Goal: Communication & Community: Answer question/provide support

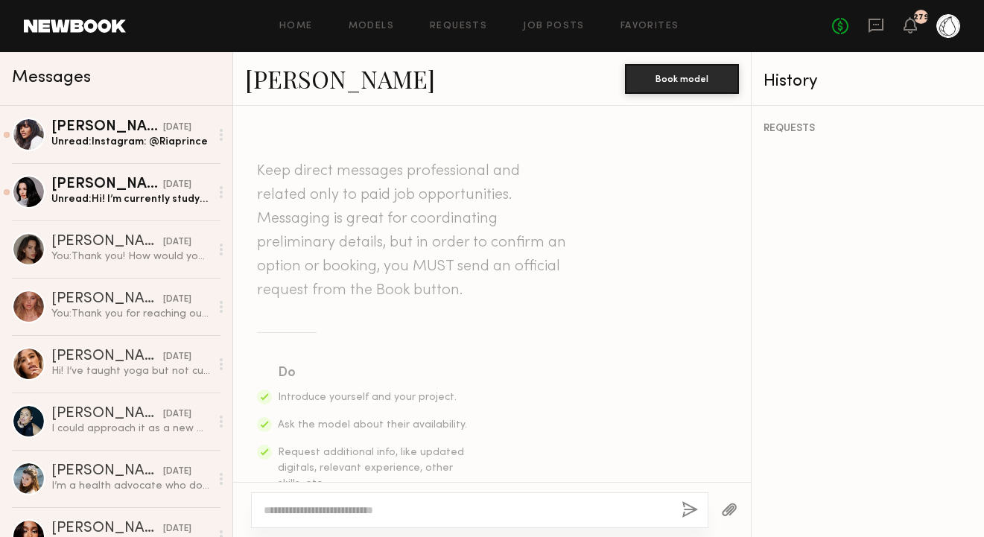
scroll to position [1302, 0]
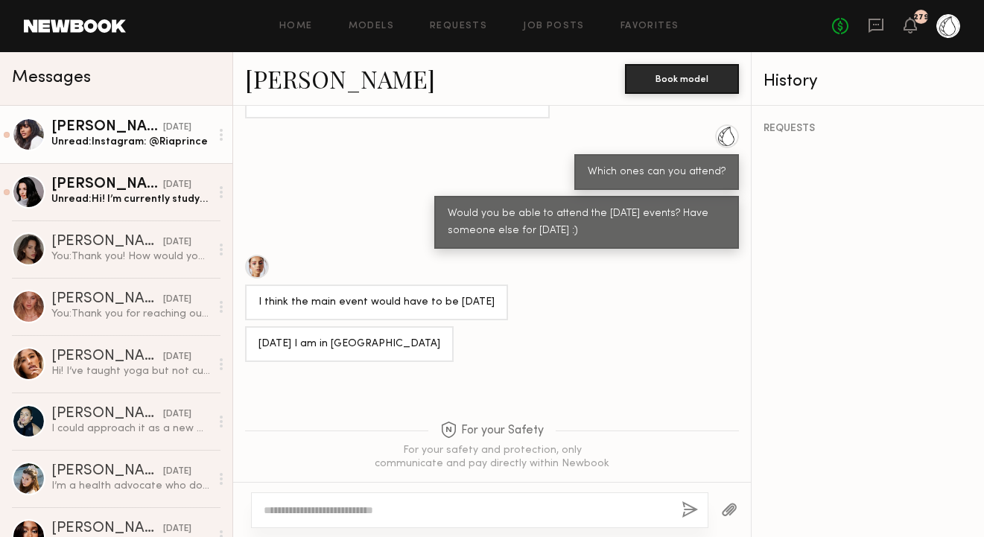
click at [133, 143] on div "Unread: Instagram: @Riaprince" at bounding box center [130, 142] width 159 height 14
click at [163, 129] on div "[DATE]" at bounding box center [177, 128] width 28 height 14
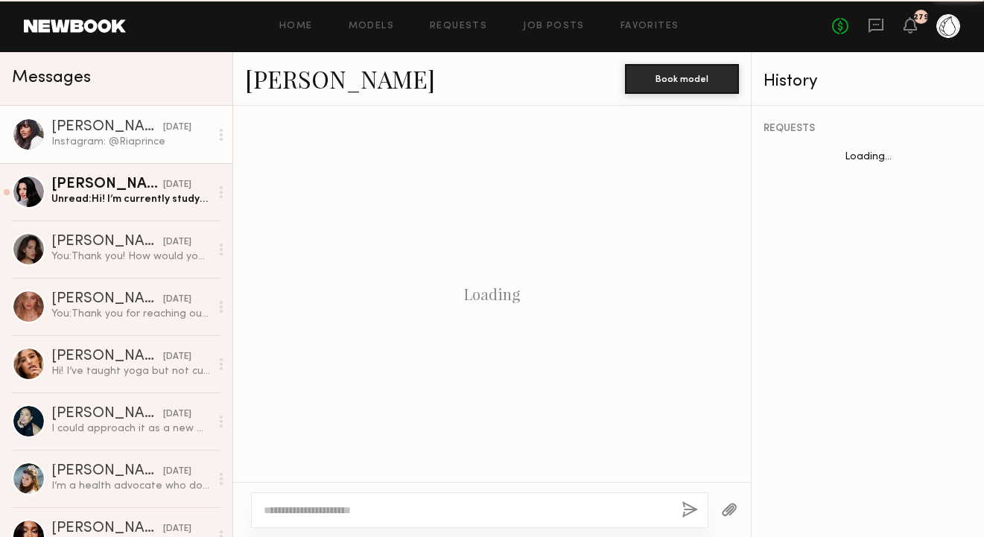
scroll to position [665, 0]
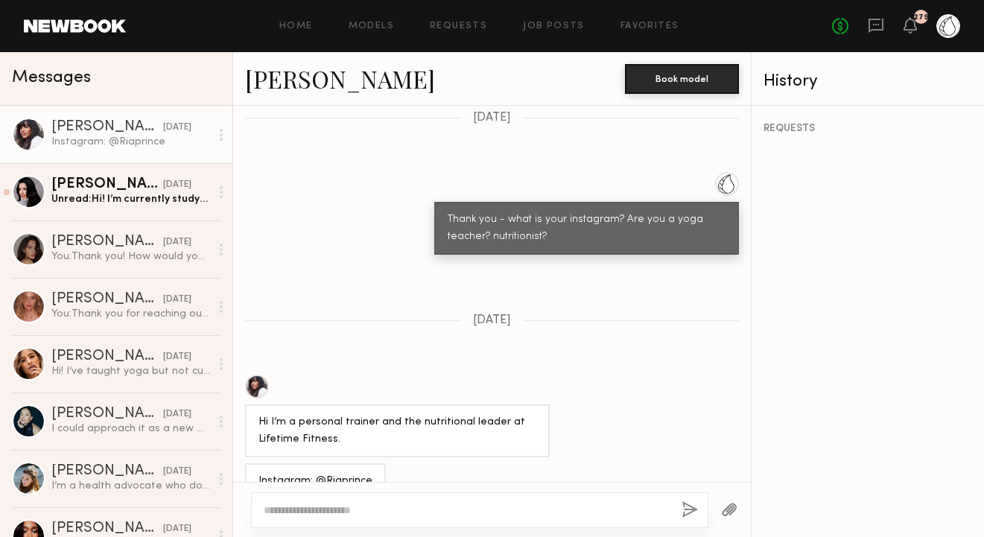
click at [302, 510] on textarea at bounding box center [467, 510] width 406 height 15
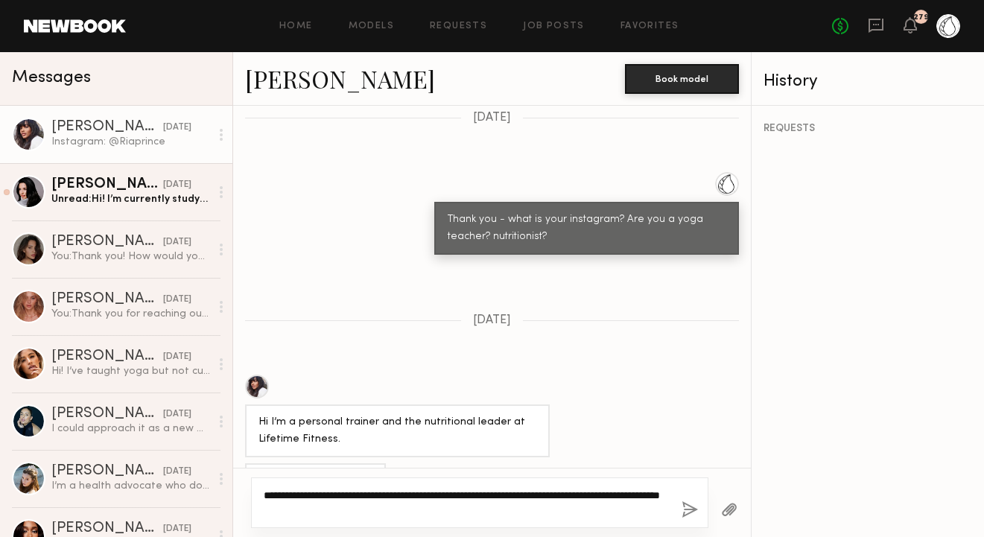
click at [348, 510] on textarea "**********" at bounding box center [467, 503] width 406 height 30
type textarea "**********"
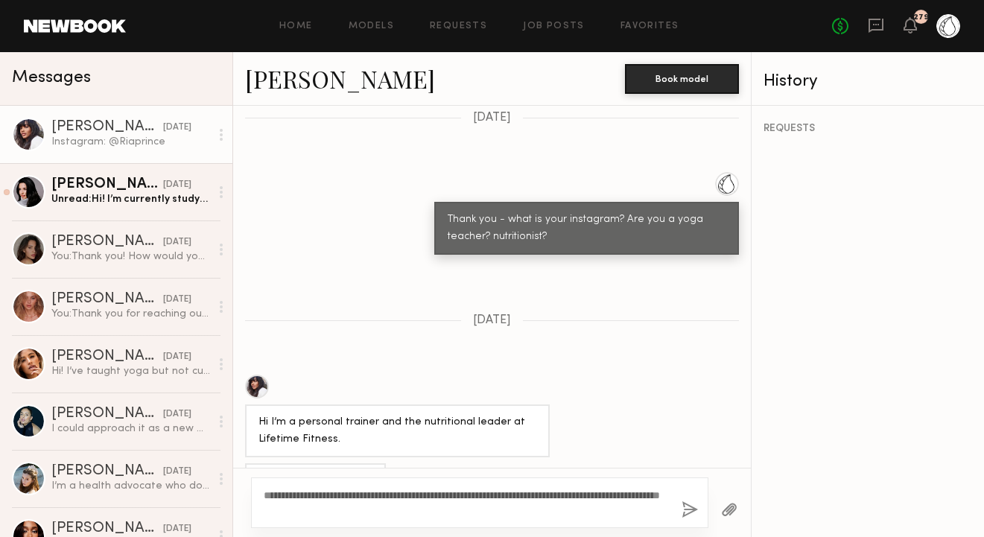
click at [685, 507] on button "button" at bounding box center [690, 510] width 16 height 19
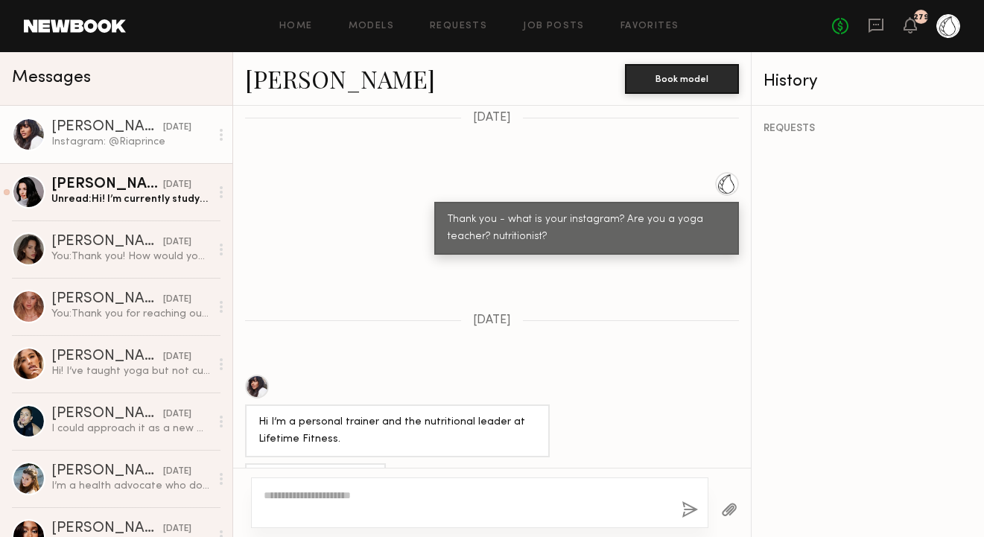
scroll to position [837, 0]
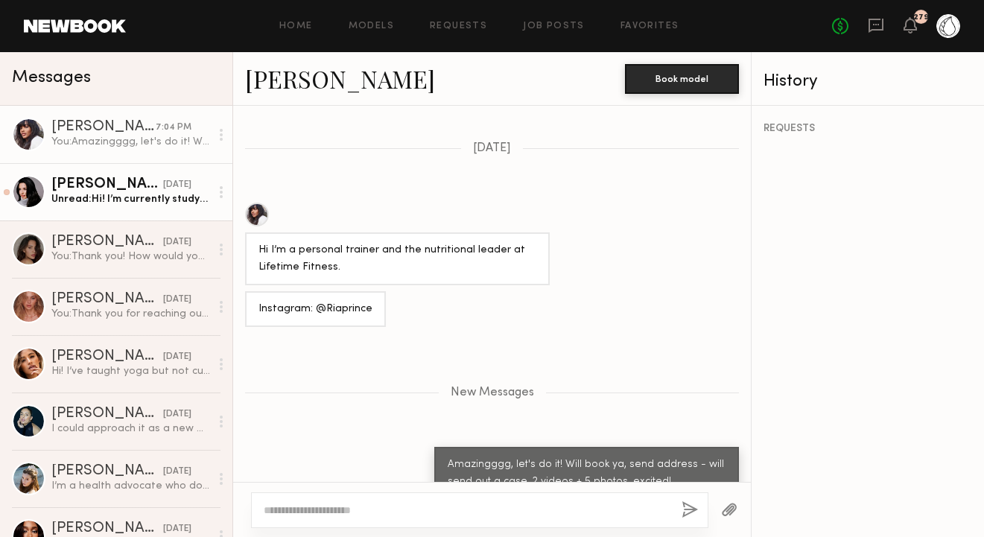
click at [161, 195] on div "Unread: Hi! I’m currently studying Kinesiology and awaiting approval for my Pil…" at bounding box center [130, 199] width 159 height 14
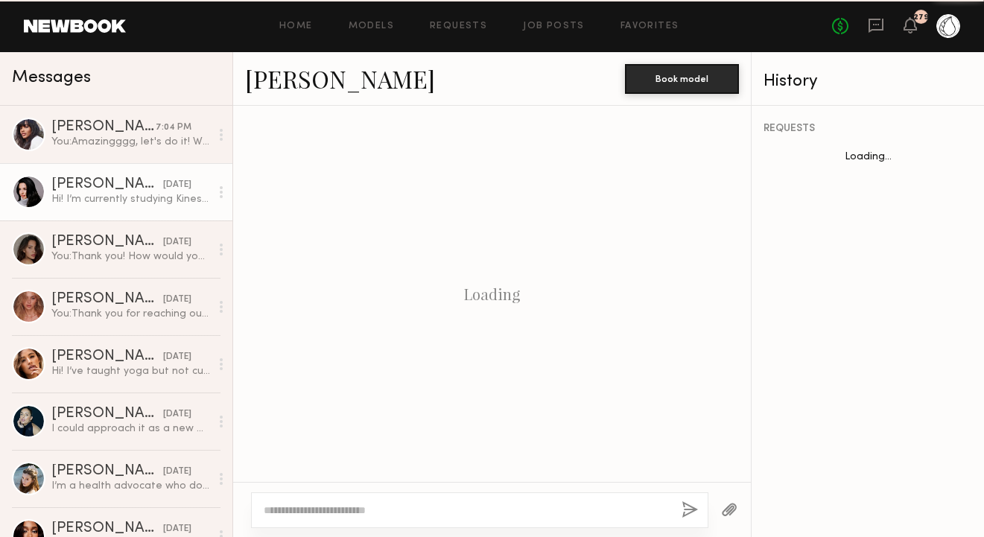
scroll to position [532, 0]
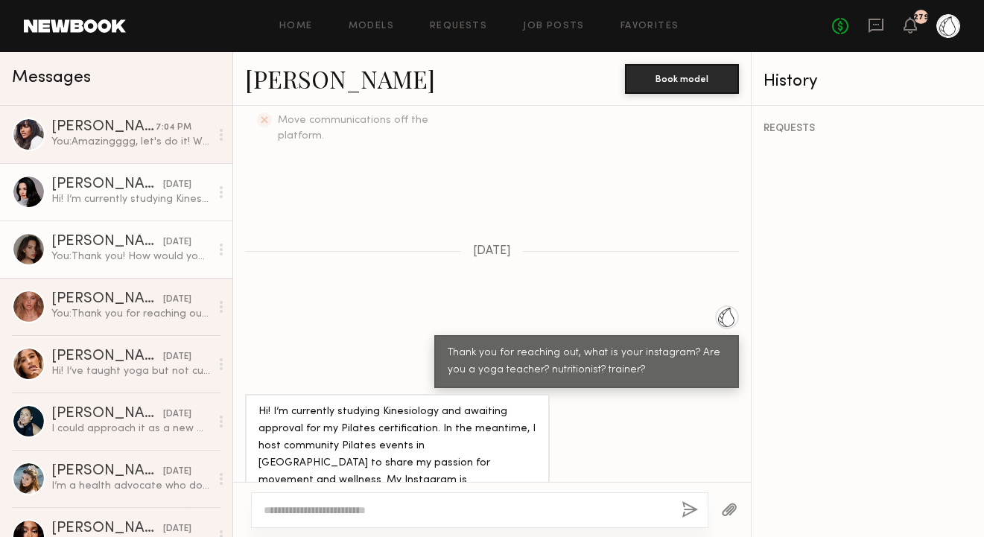
click at [105, 242] on div "[PERSON_NAME]" at bounding box center [107, 242] width 112 height 15
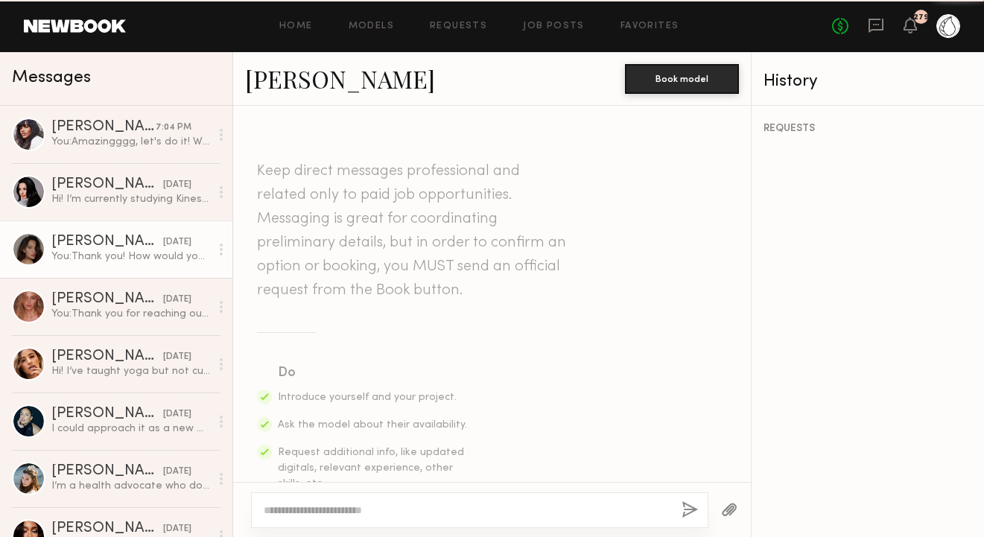
scroll to position [1074, 0]
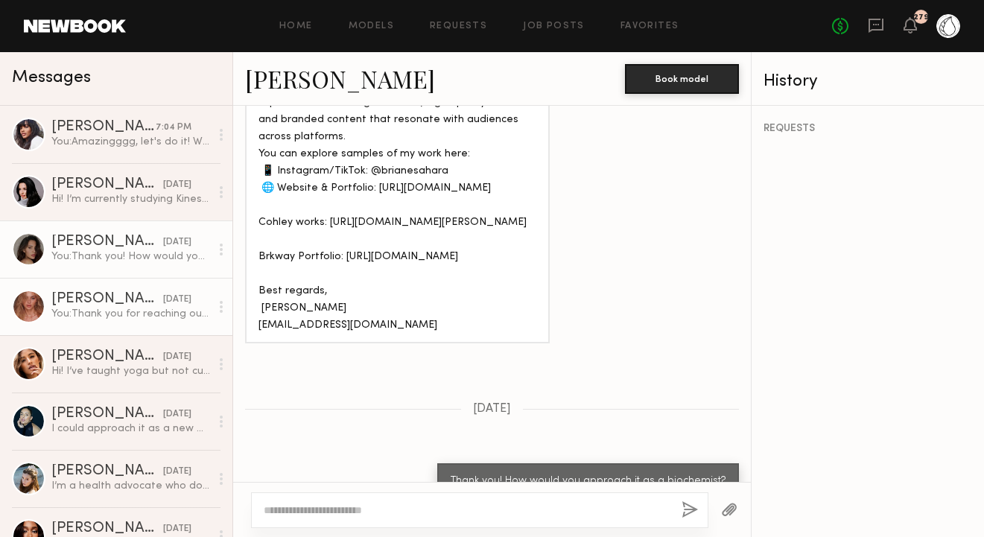
click at [99, 303] on div "[PERSON_NAME]" at bounding box center [107, 299] width 112 height 15
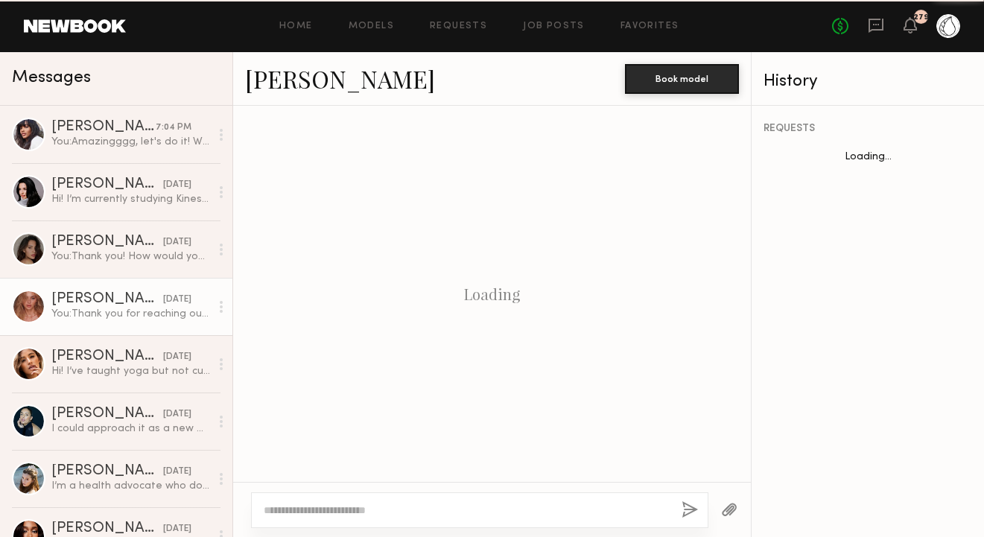
scroll to position [422, 0]
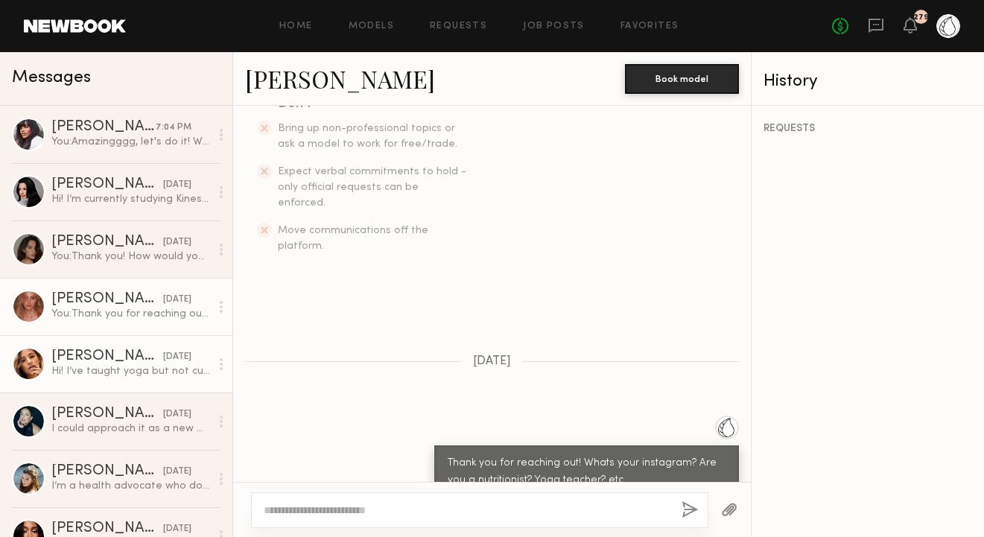
click at [99, 366] on div "Hi! I’ve taught yoga but not currently a teacher. @itsjacquelinereyes" at bounding box center [130, 371] width 159 height 14
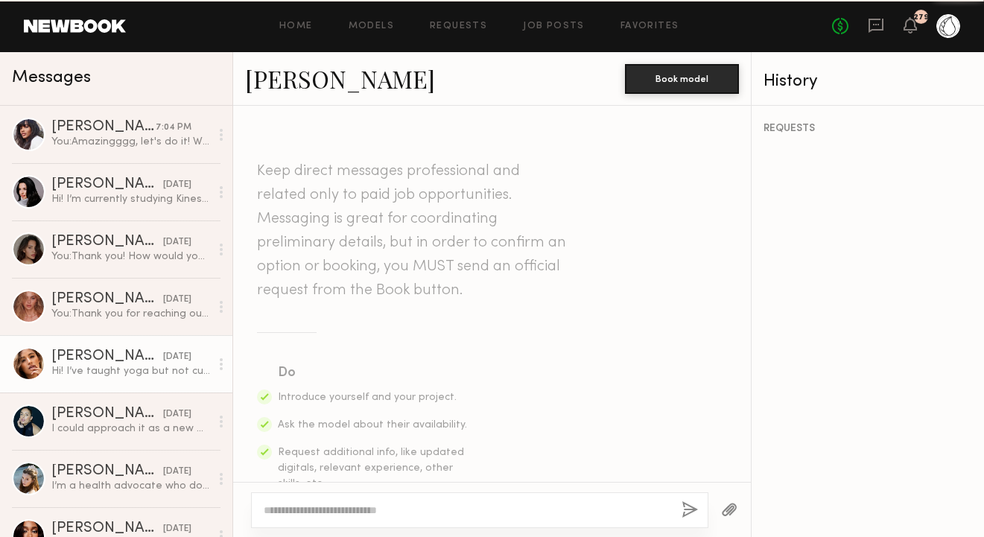
scroll to position [1240, 0]
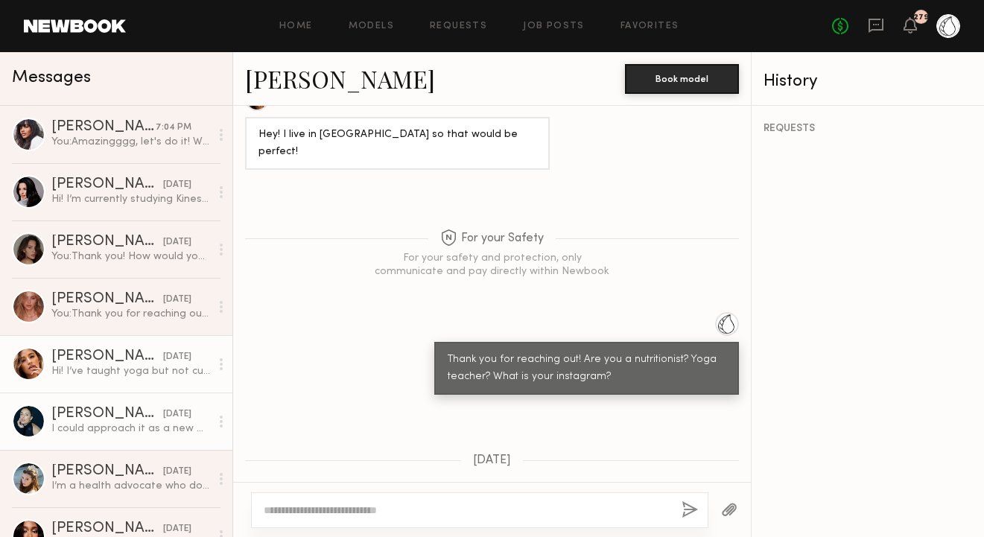
click at [91, 416] on div "[PERSON_NAME]" at bounding box center [107, 414] width 112 height 15
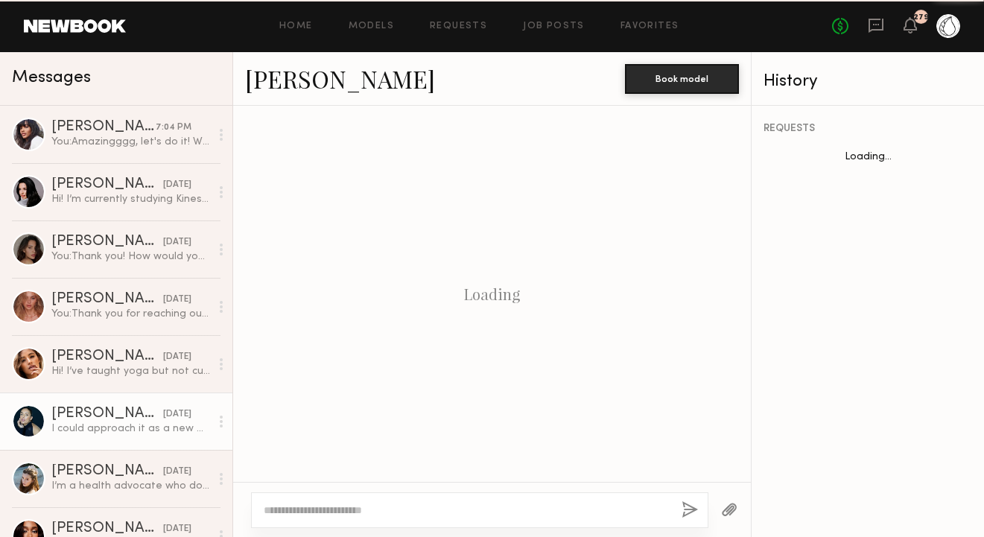
scroll to position [700, 0]
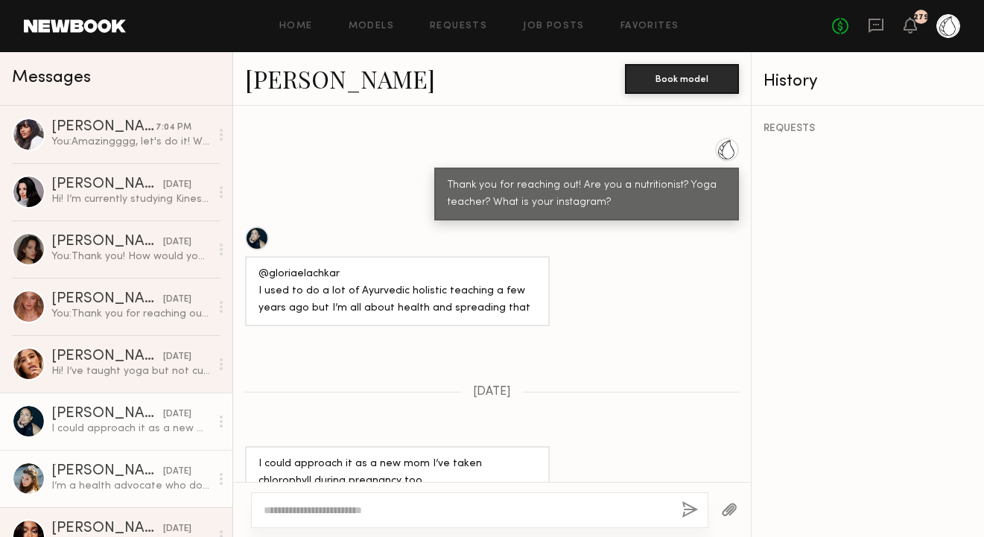
click at [132, 460] on link "[PERSON_NAME] [DATE] I’m a health advocate who does yoga every day! My instagra…" at bounding box center [116, 478] width 232 height 57
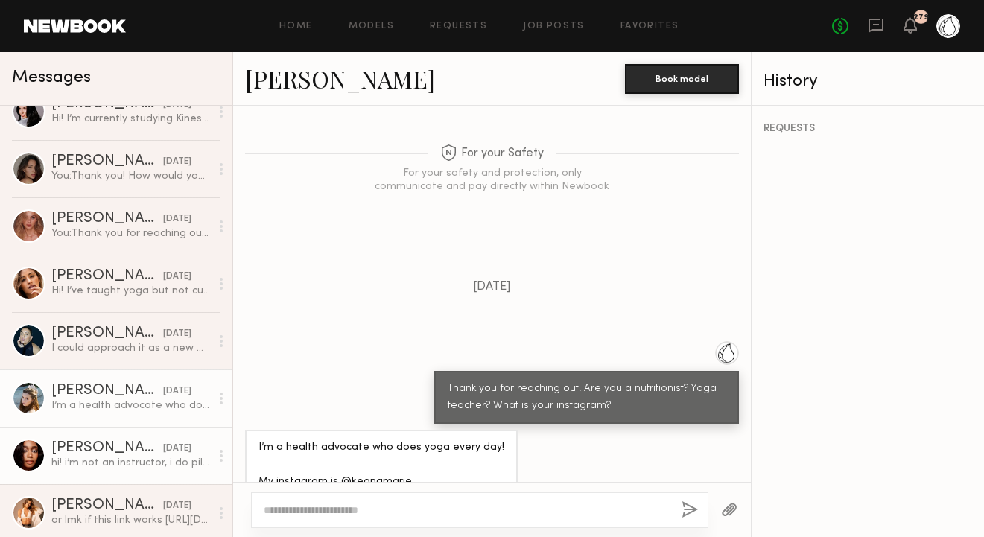
scroll to position [91, 0]
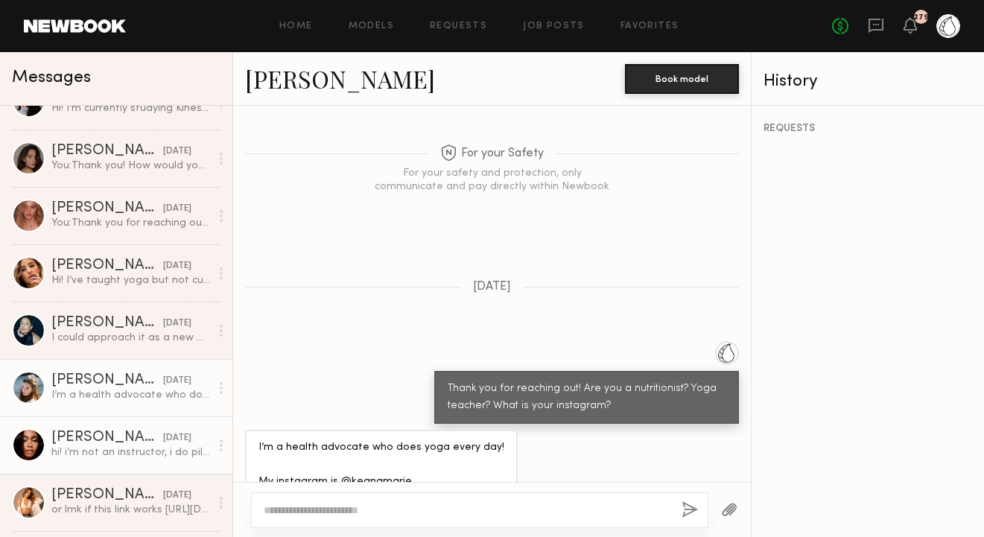
click at [132, 437] on div "[PERSON_NAME]" at bounding box center [107, 438] width 112 height 15
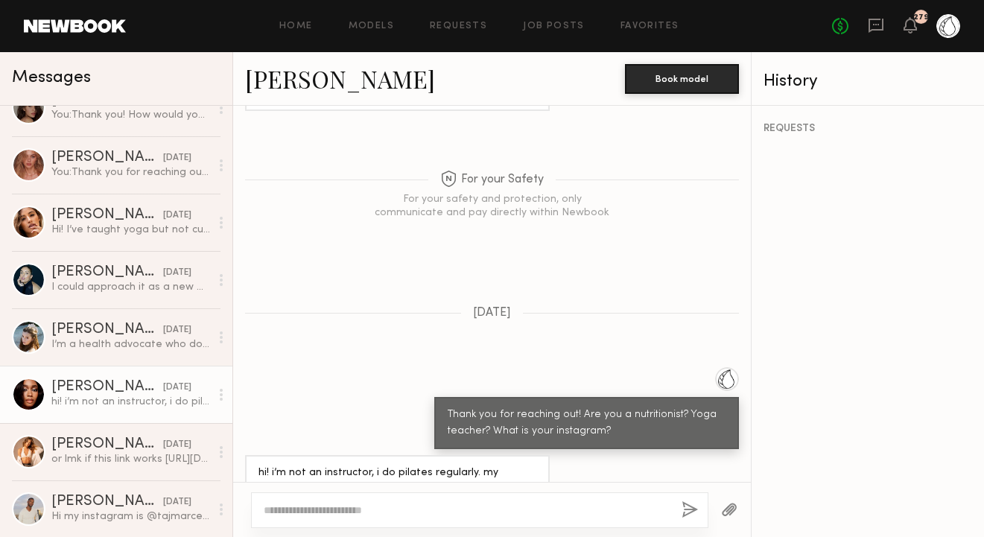
scroll to position [156, 0]
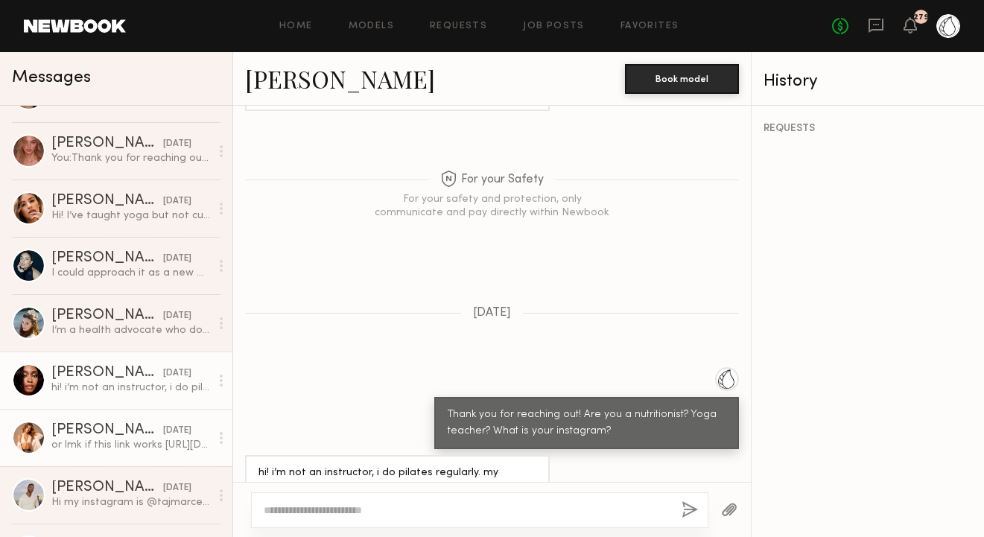
click at [126, 422] on link "[PERSON_NAME] [DATE] or lmk if this link works [URL][DOMAIN_NAME]" at bounding box center [116, 437] width 232 height 57
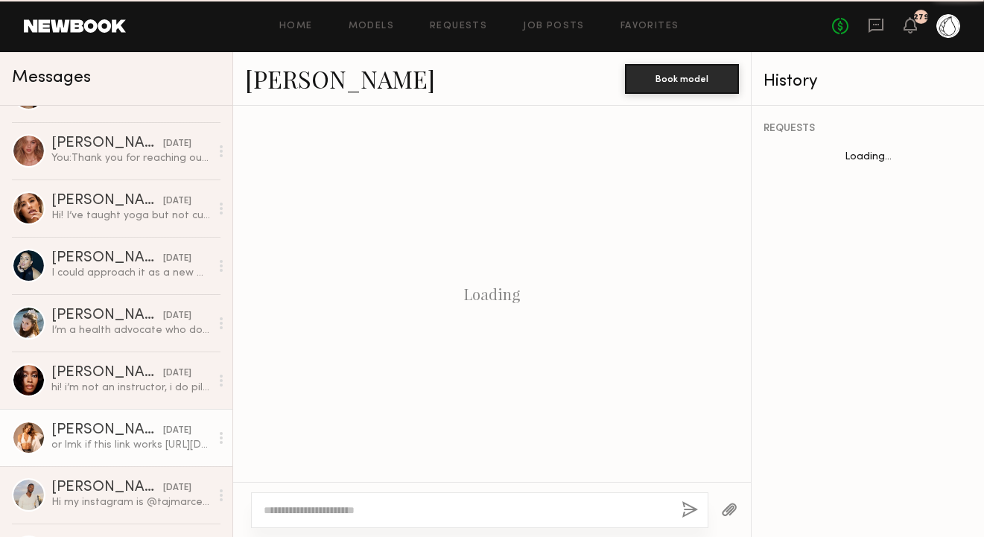
scroll to position [764, 0]
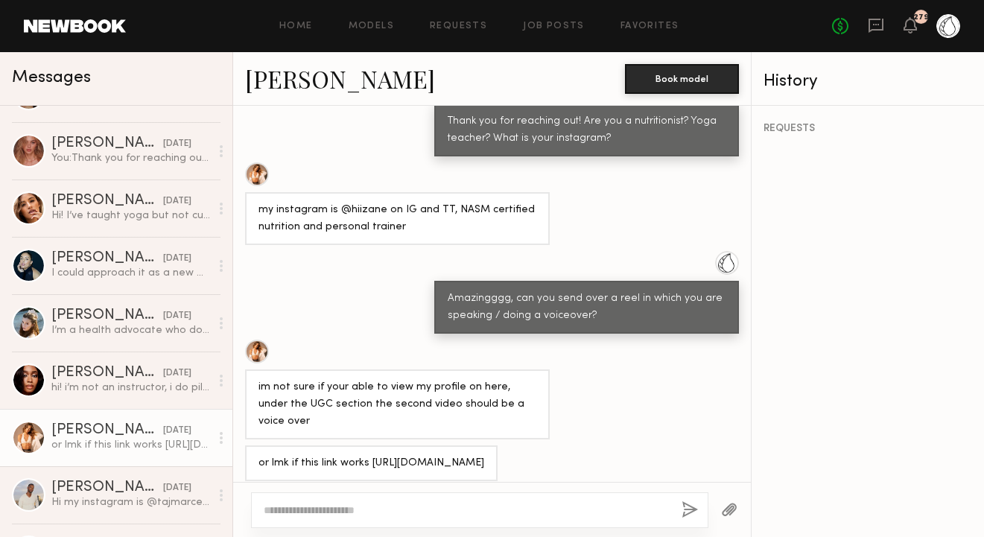
click at [285, 504] on textarea at bounding box center [467, 510] width 406 height 15
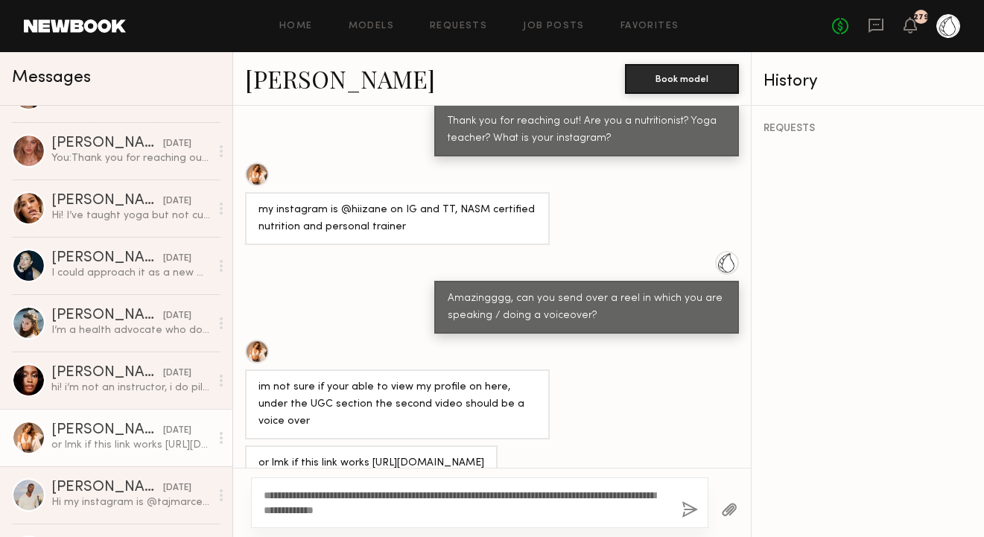
click at [296, 492] on textarea "**********" at bounding box center [467, 503] width 406 height 30
type textarea "**********"
click at [685, 502] on button "button" at bounding box center [690, 510] width 16 height 19
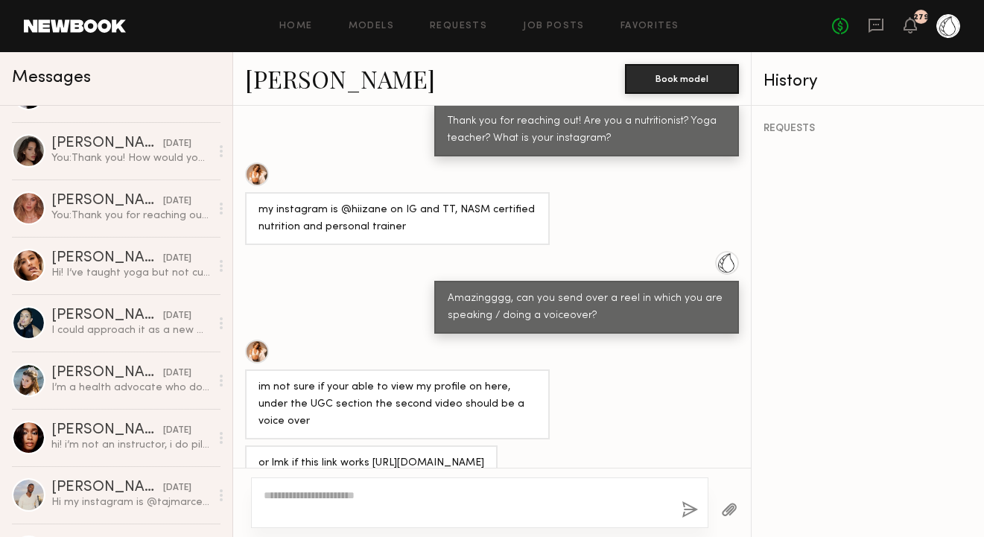
scroll to position [0, 0]
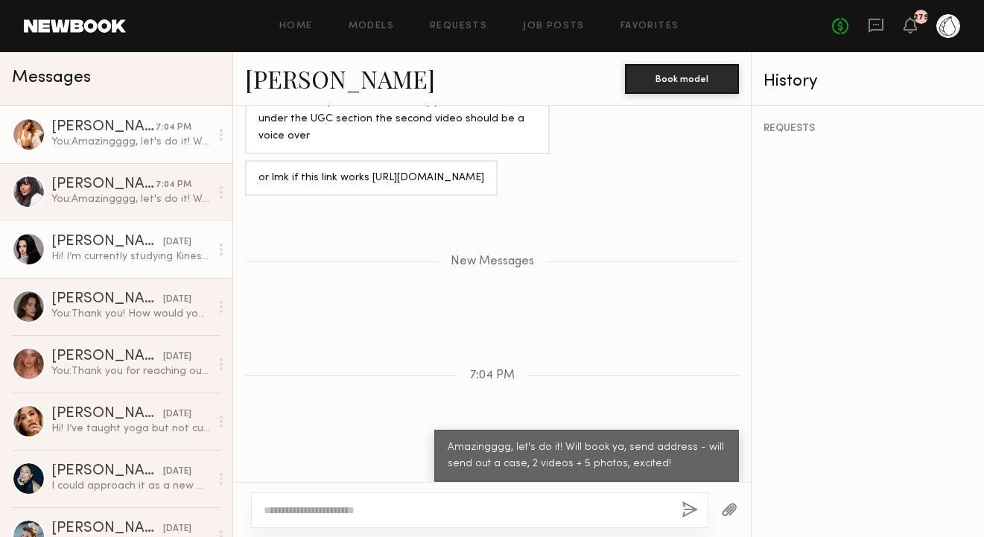
click at [126, 244] on div "[PERSON_NAME]" at bounding box center [107, 242] width 112 height 15
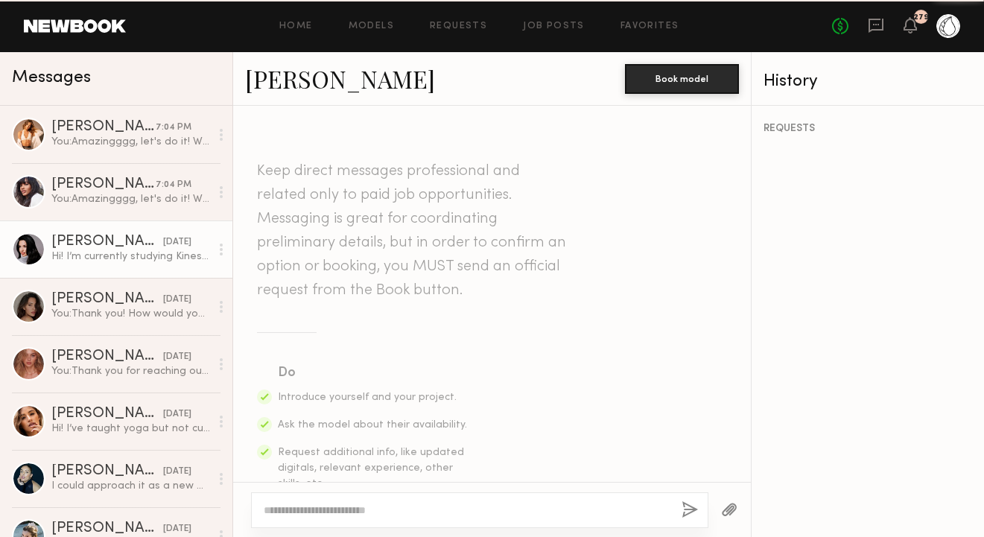
scroll to position [532, 0]
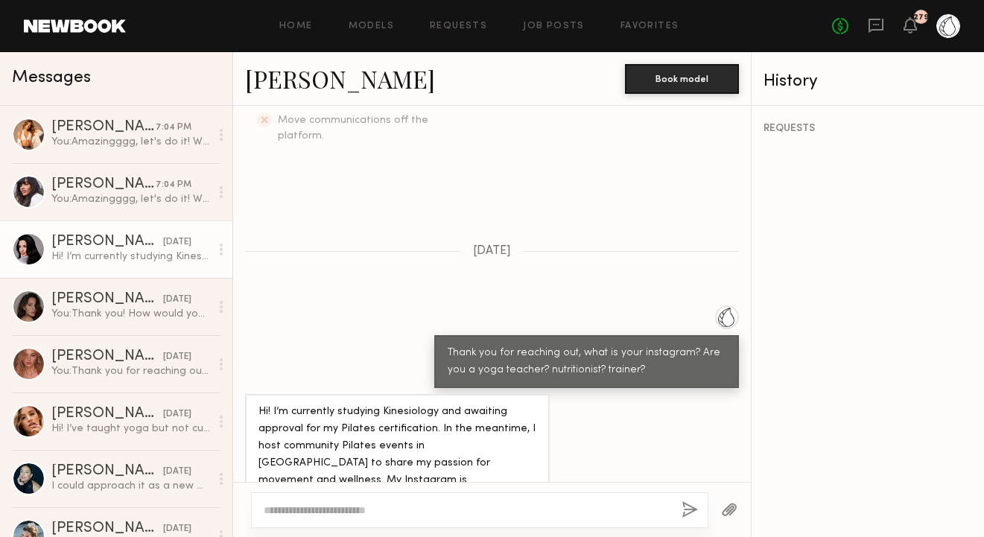
click at [282, 451] on div "Hi! I’m currently studying Kinesiology and awaiting approval for my Pilates cer…" at bounding box center [398, 455] width 278 height 103
copy div "serenadriana"
click at [545, 28] on link "Job Posts" at bounding box center [554, 27] width 62 height 10
